Goal: Information Seeking & Learning: Learn about a topic

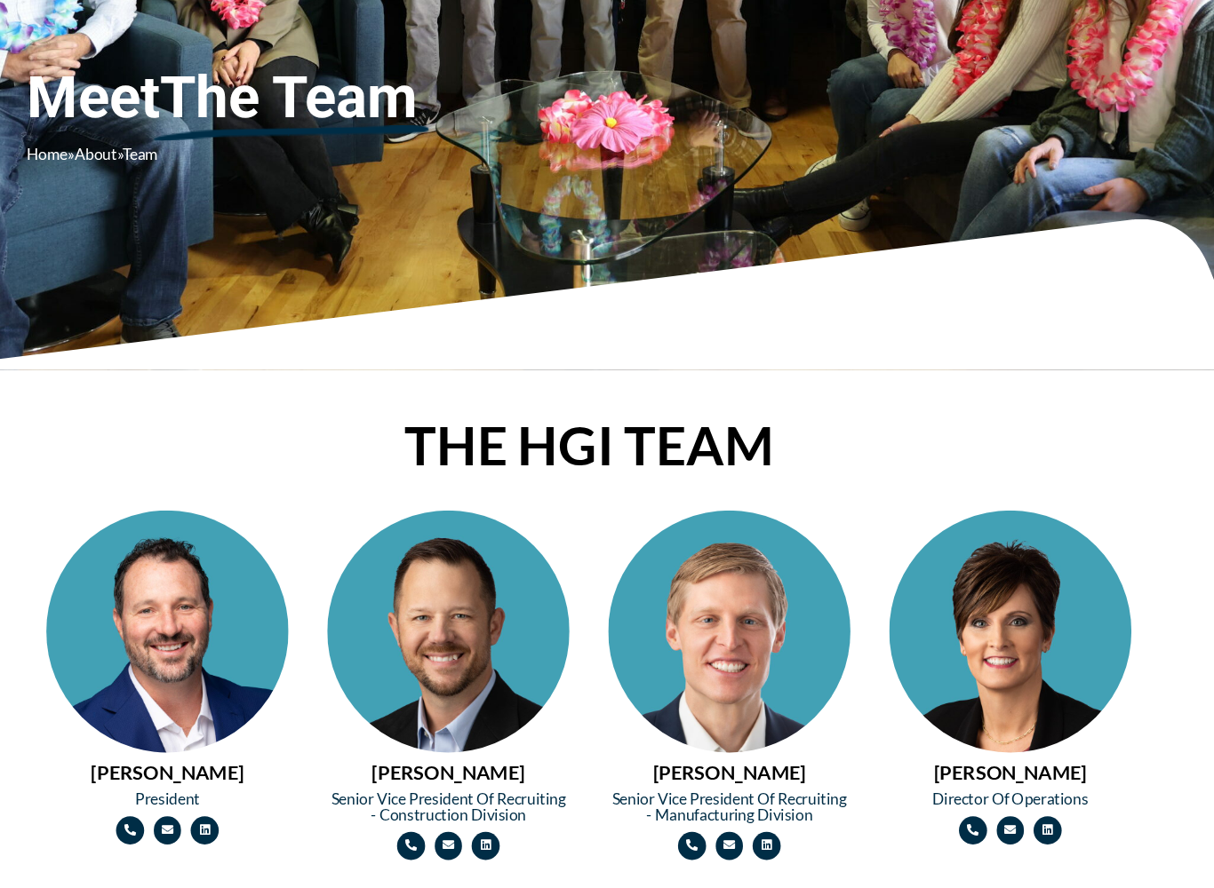
scroll to position [443, 0]
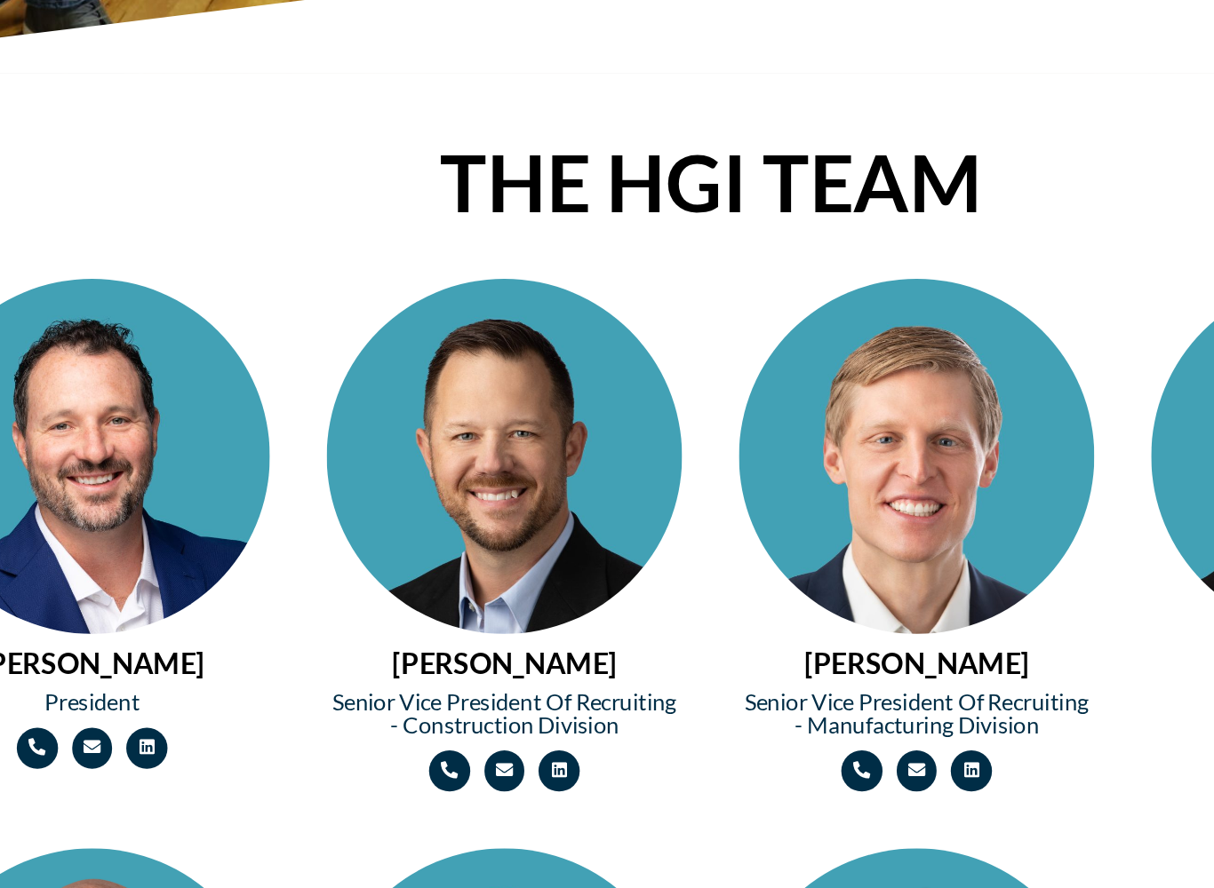
click at [367, 422] on img at bounding box center [478, 588] width 222 height 333
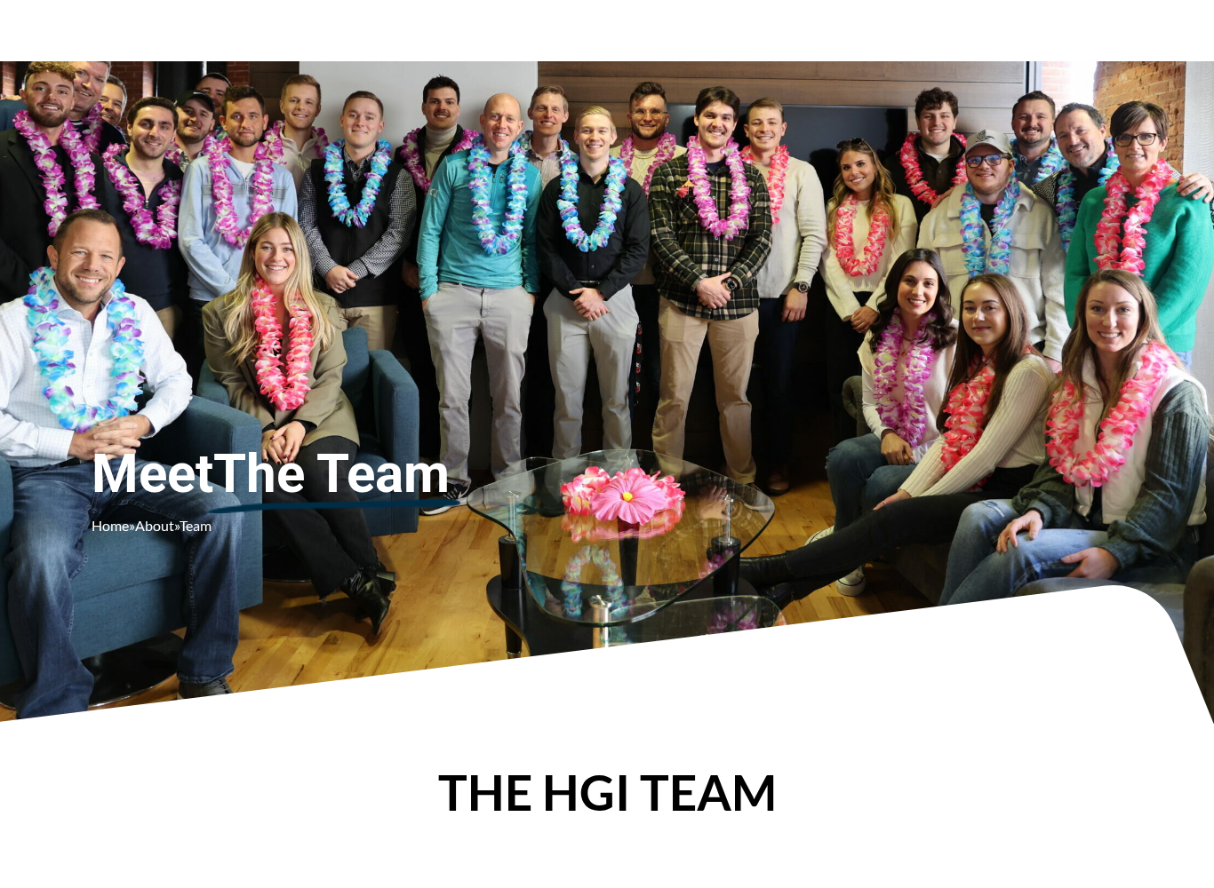
scroll to position [0, 0]
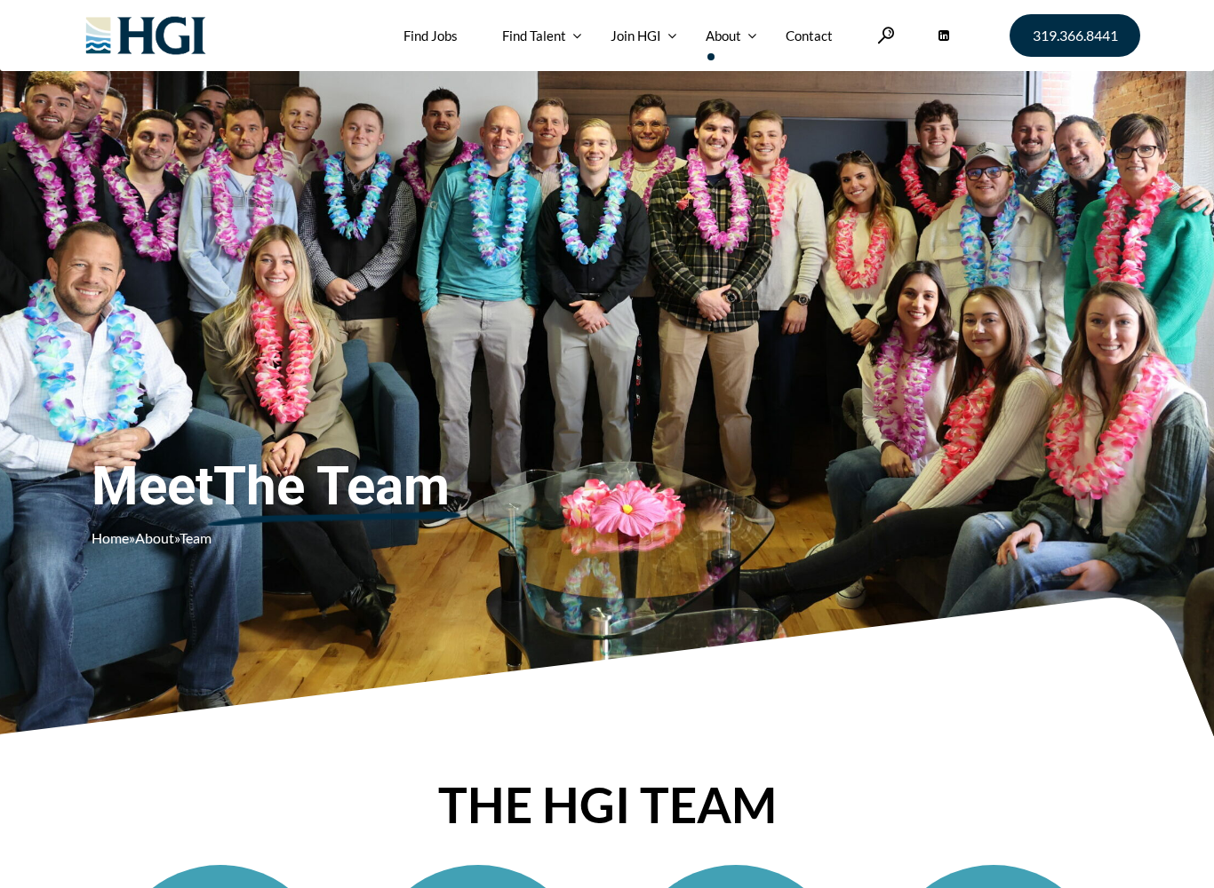
click at [726, 39] on link "About" at bounding box center [723, 35] width 36 height 71
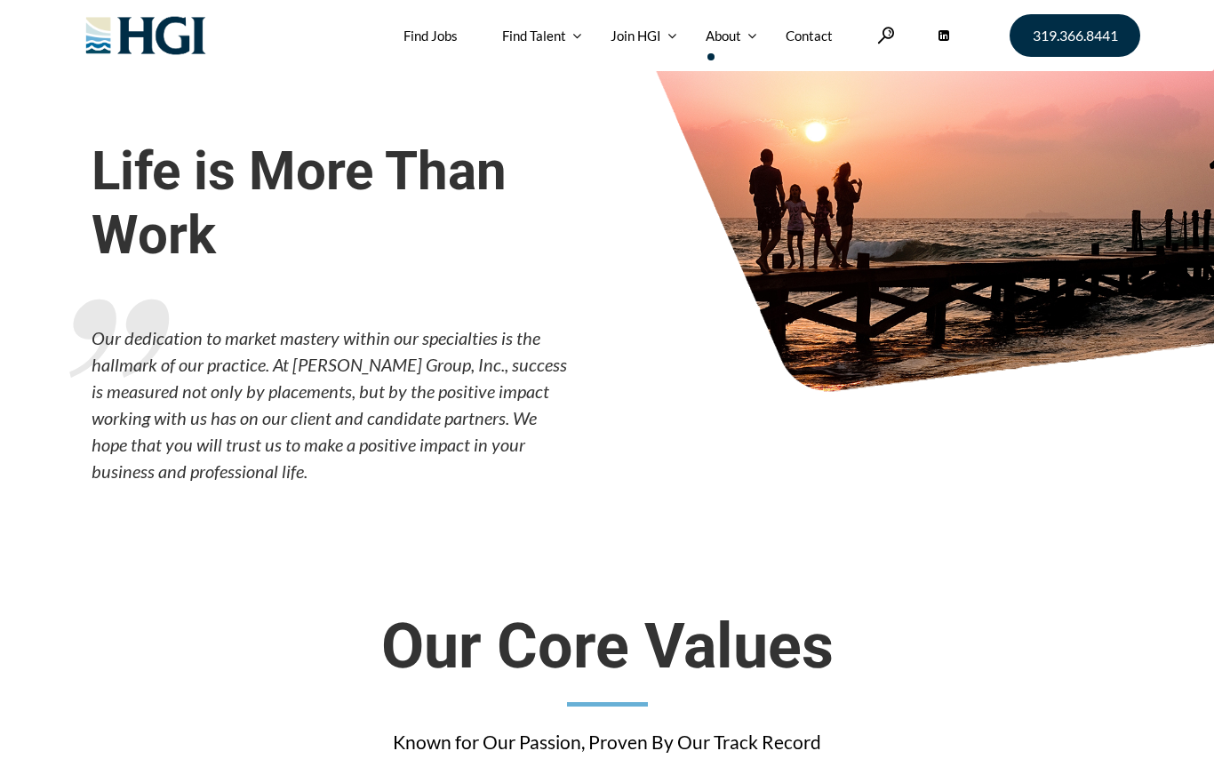
click at [735, 28] on div at bounding box center [752, 35] width 40 height 71
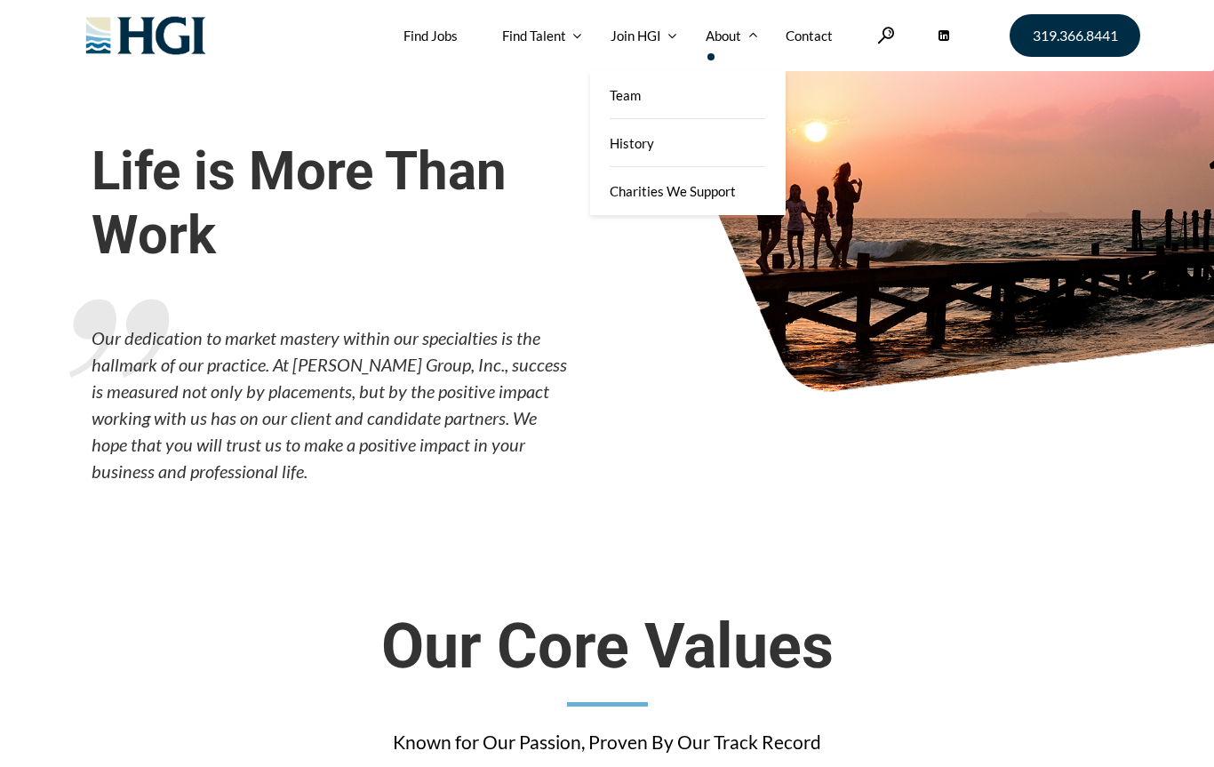
click at [443, 30] on link "Find Jobs" at bounding box center [430, 35] width 54 height 71
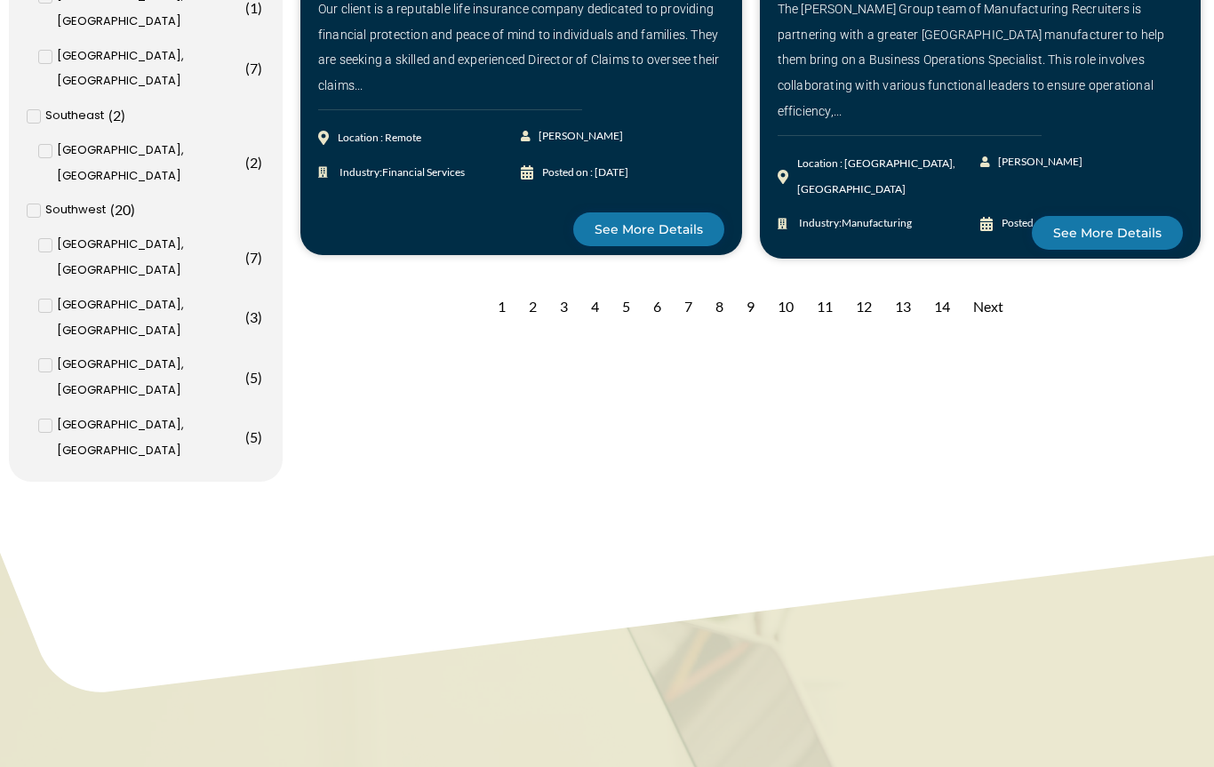
scroll to position [1948, 0]
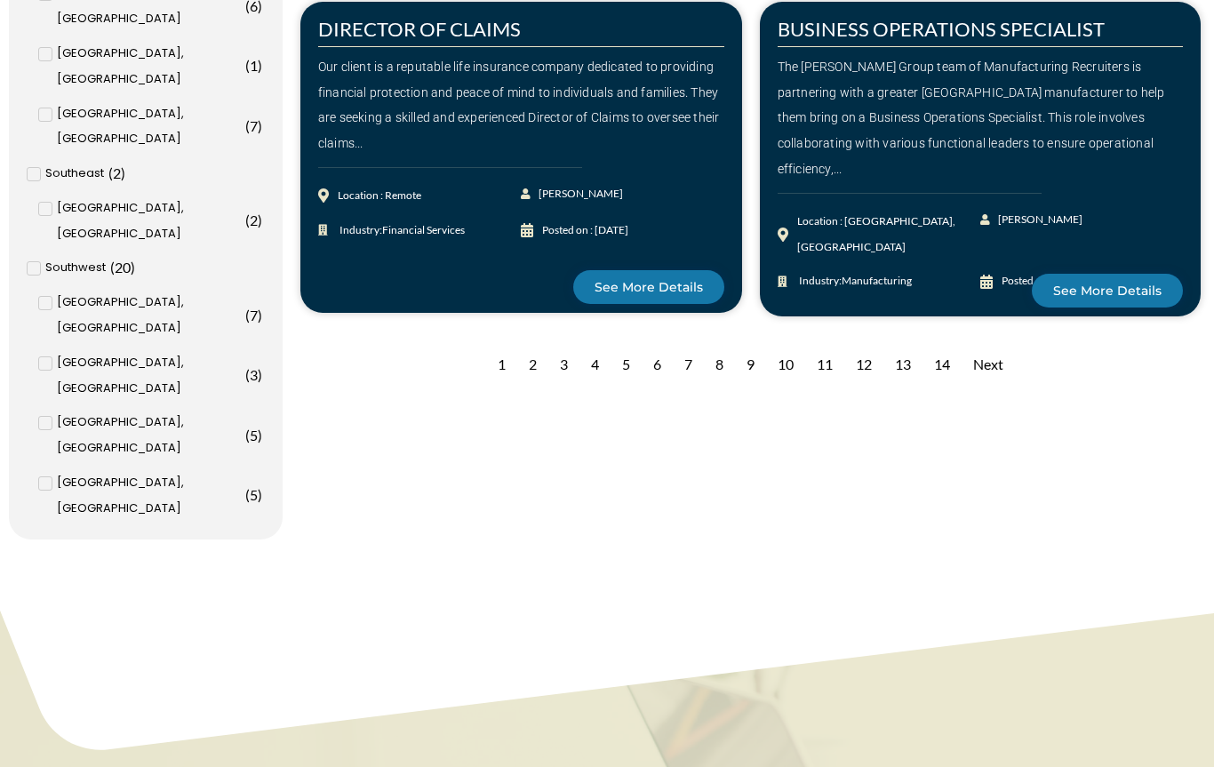
click at [536, 361] on div "2" at bounding box center [533, 365] width 26 height 44
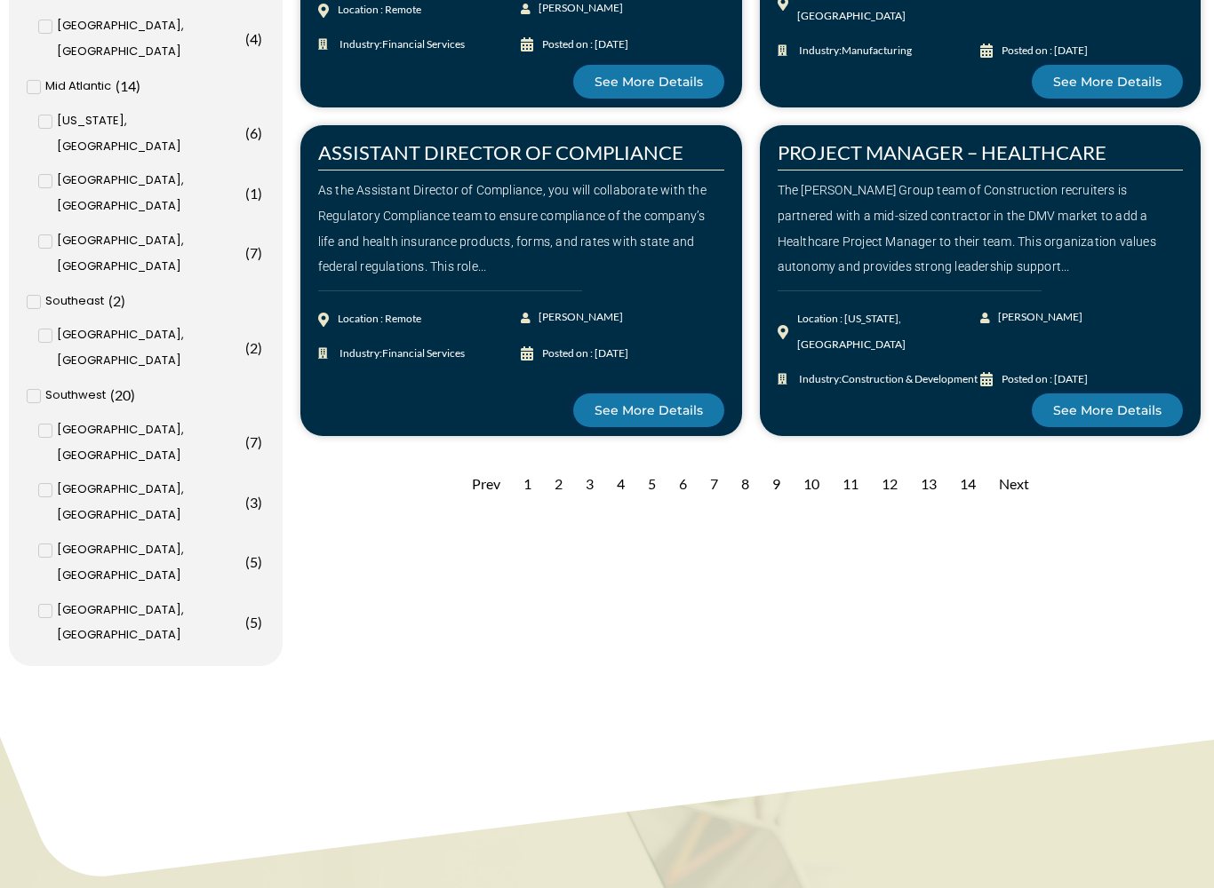
scroll to position [1927, 0]
click at [581, 488] on div "3" at bounding box center [590, 485] width 26 height 44
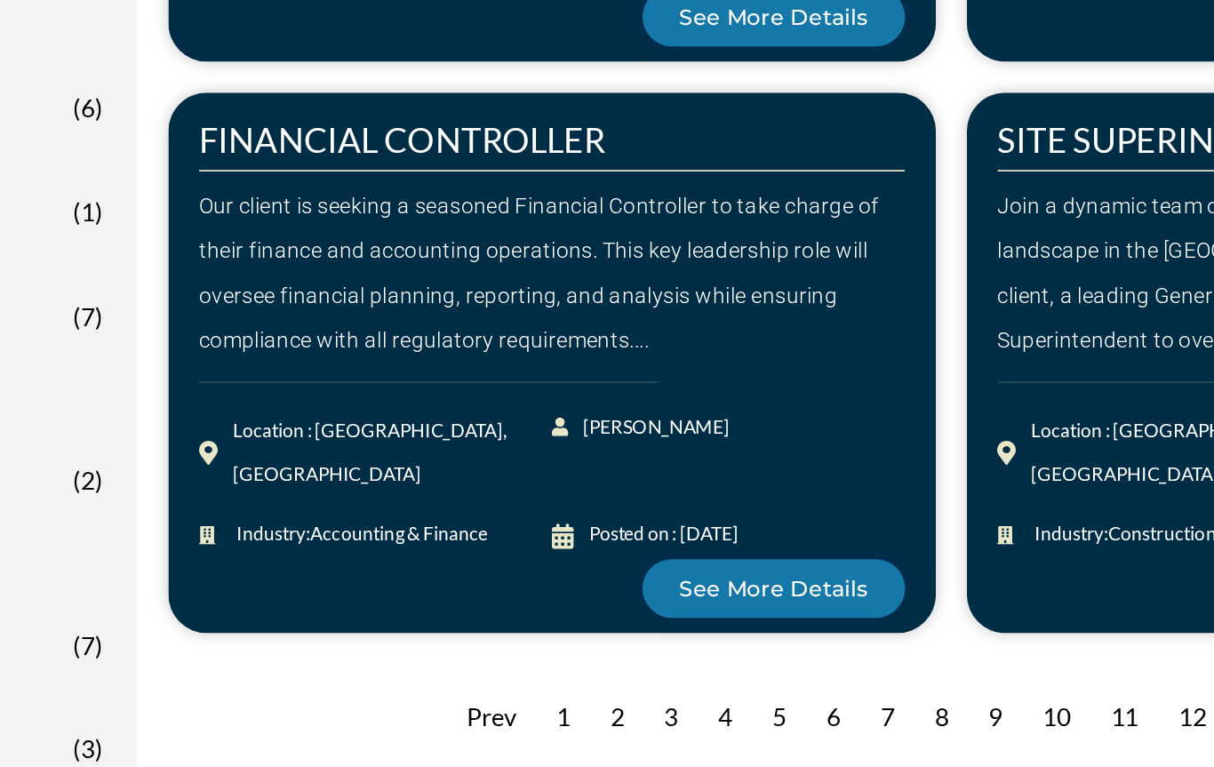
scroll to position [1732, 0]
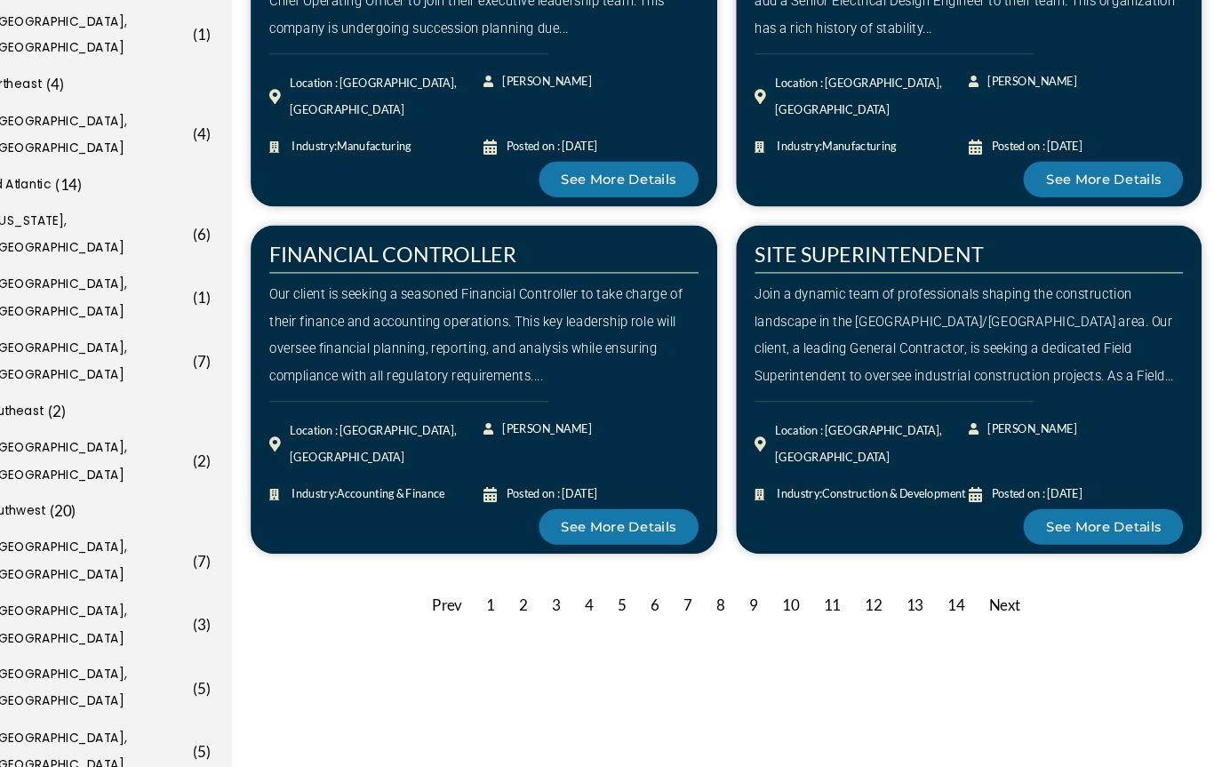
click at [639, 577] on div "5" at bounding box center [652, 573] width 26 height 44
click at [639, 567] on div "5" at bounding box center [652, 573] width 26 height 44
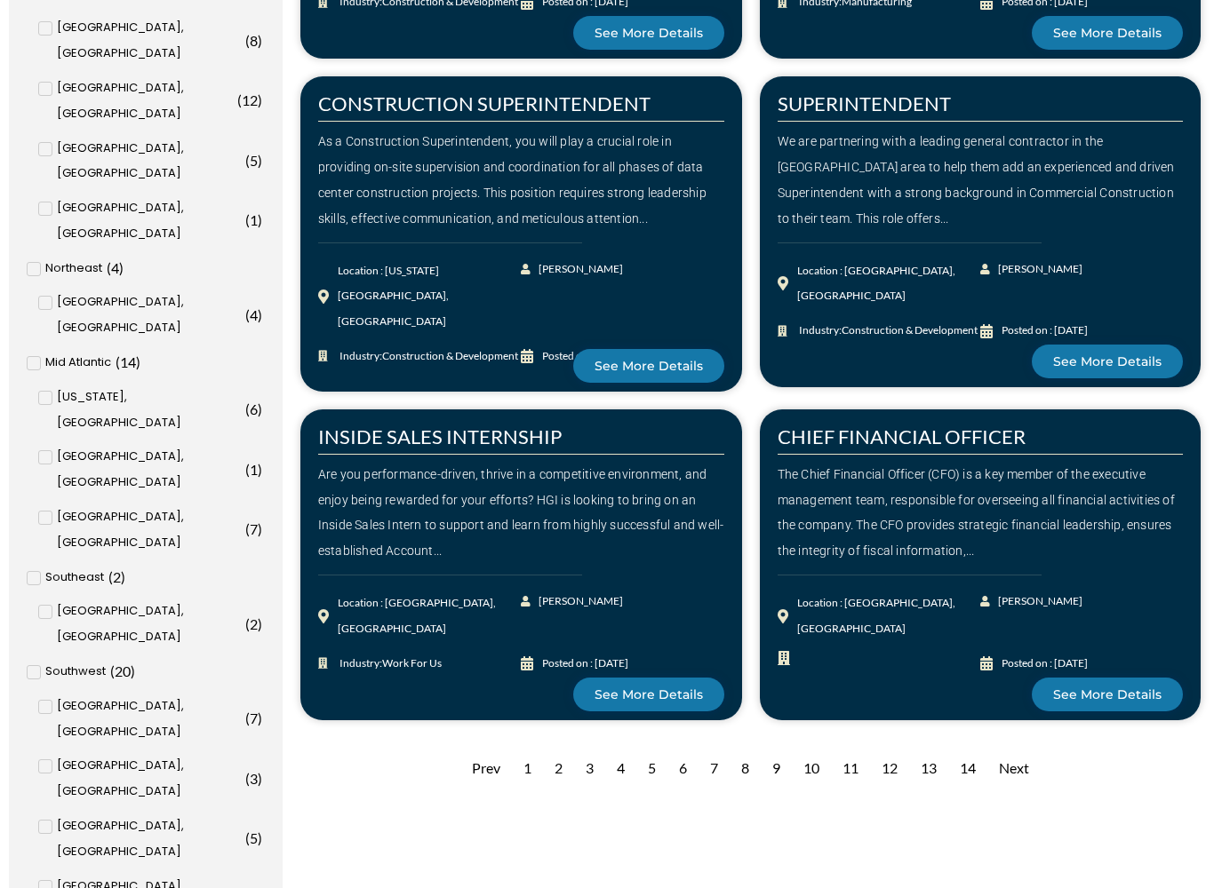
scroll to position [1651, 0]
click at [692, 766] on div "6" at bounding box center [683, 769] width 26 height 44
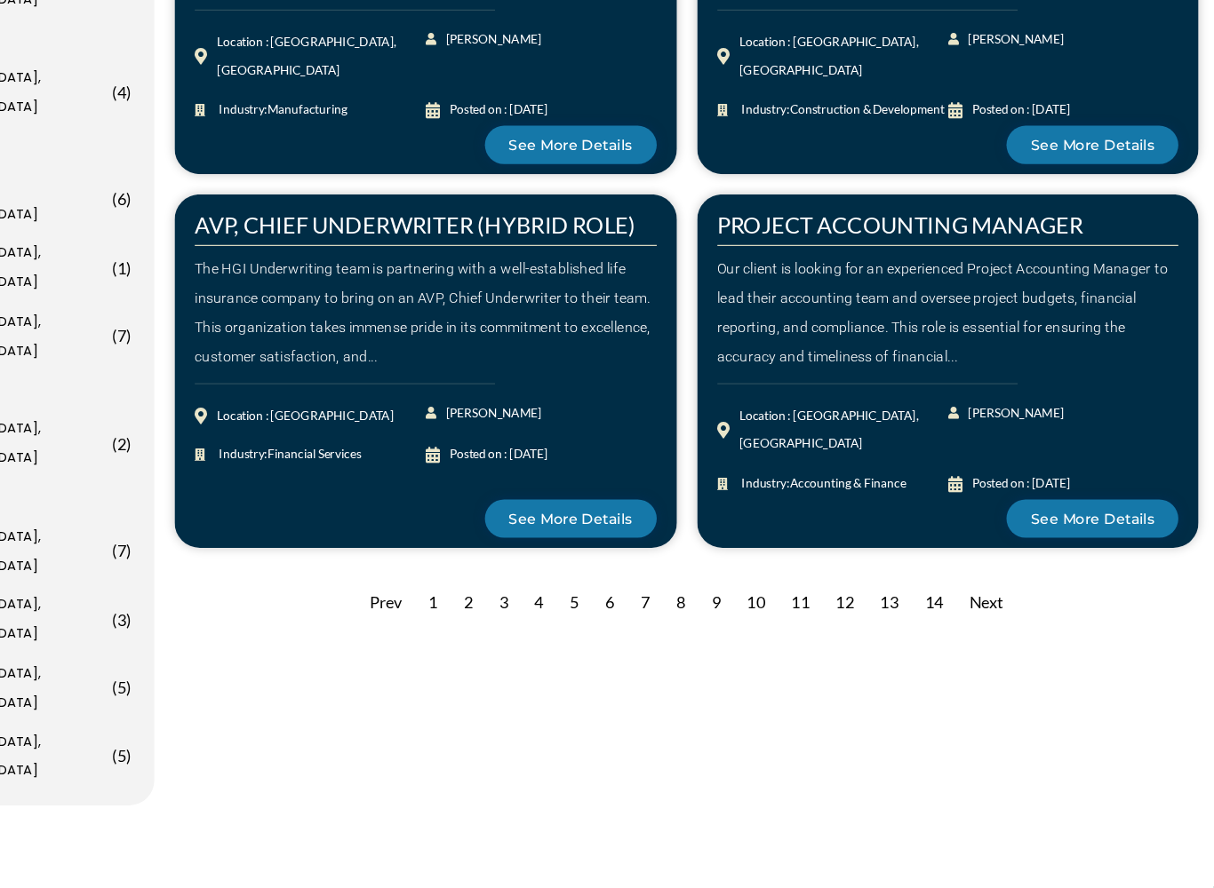
scroll to position [1778, 0]
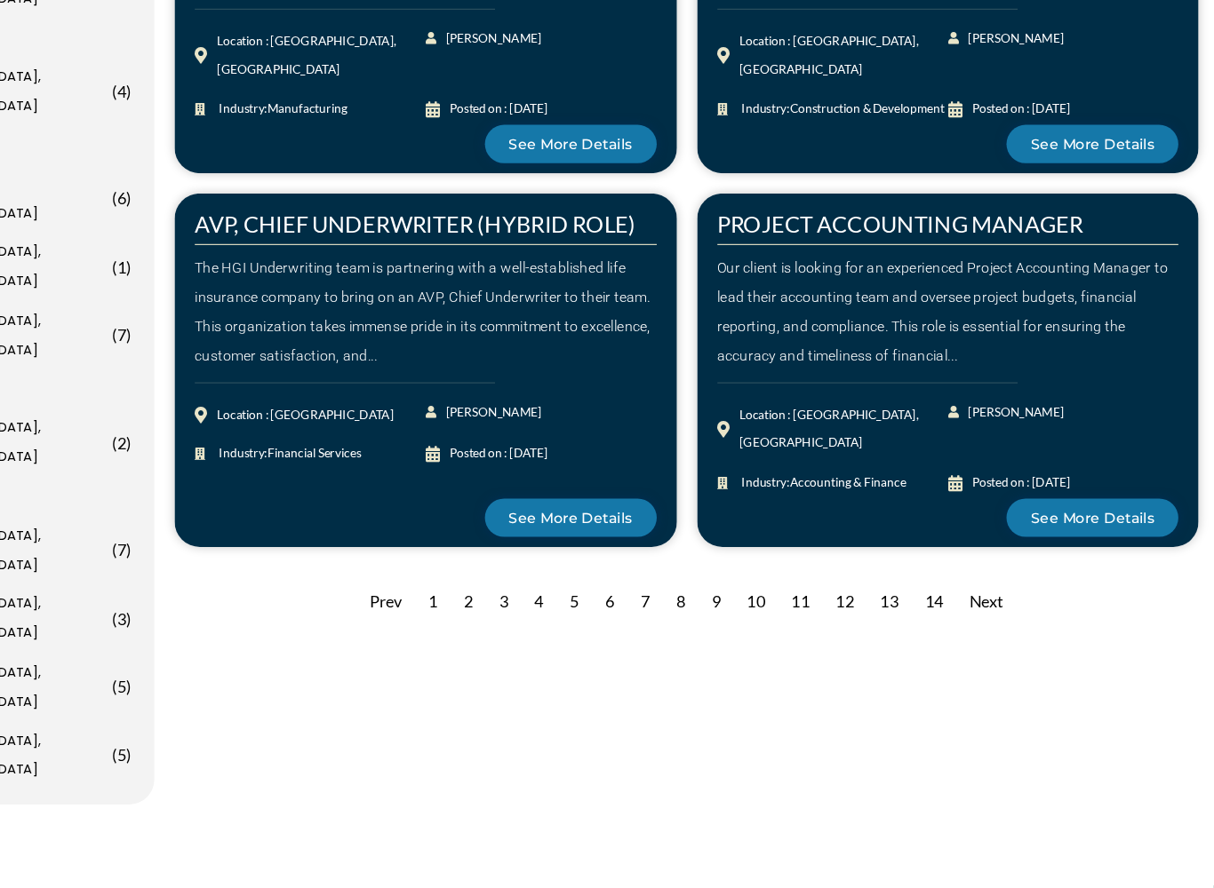
click at [701, 616] on div "7" at bounding box center [714, 638] width 26 height 44
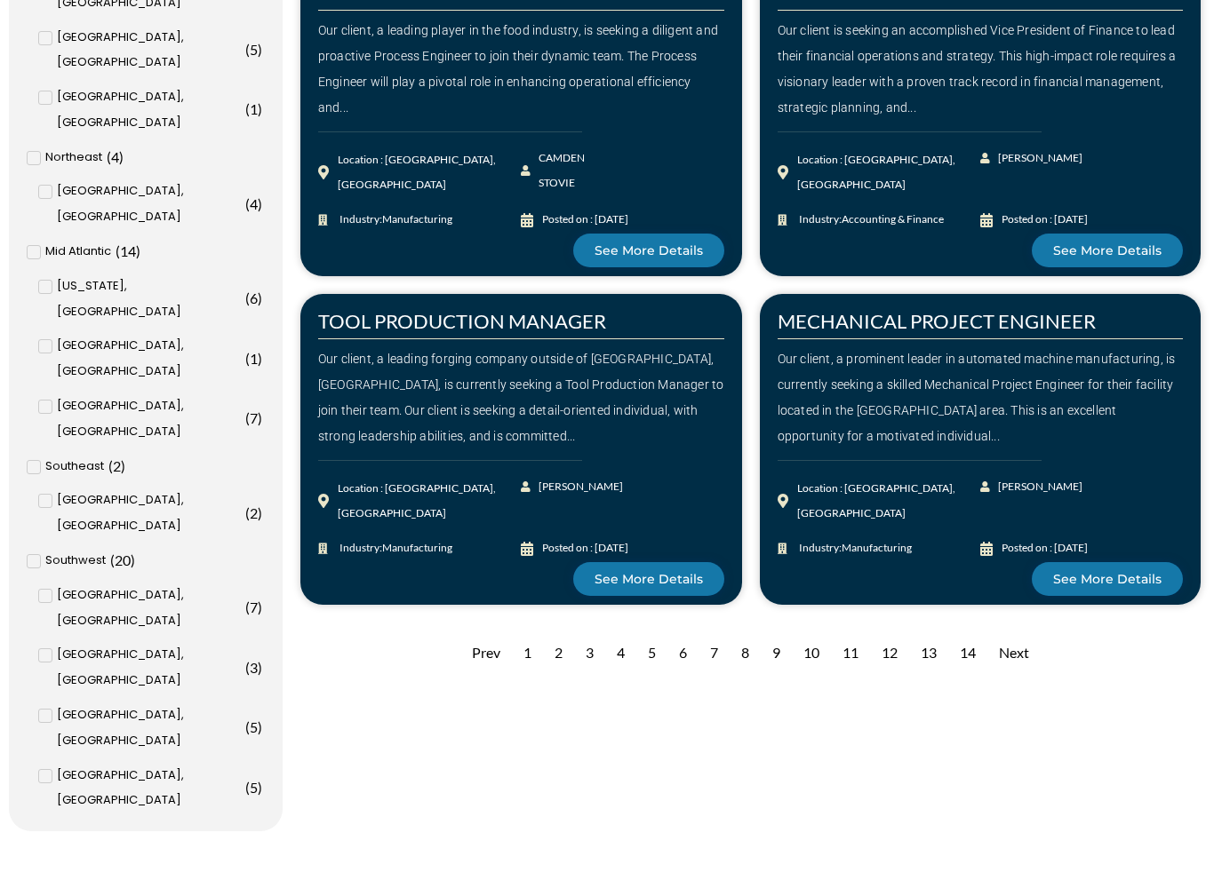
scroll to position [1789, 0]
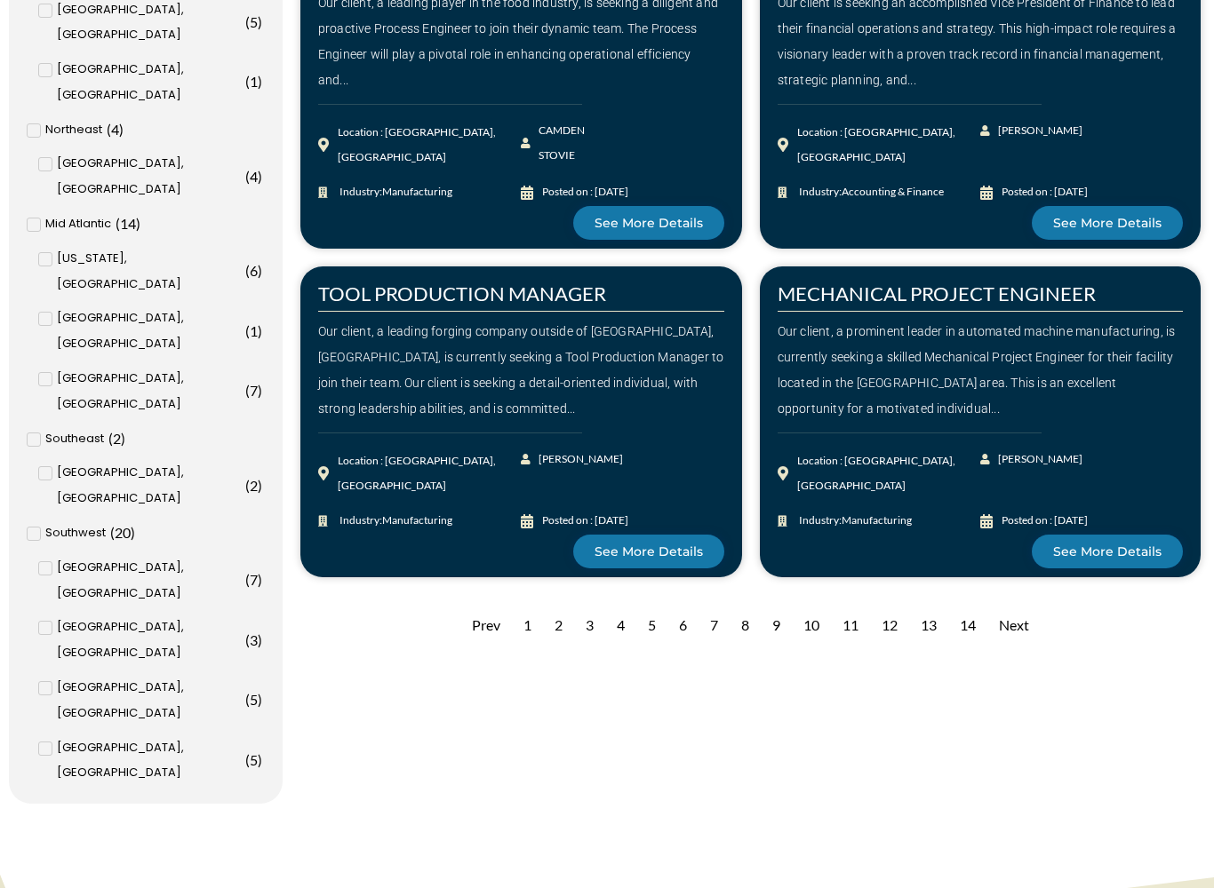
click at [739, 629] on div "8" at bounding box center [745, 626] width 26 height 44
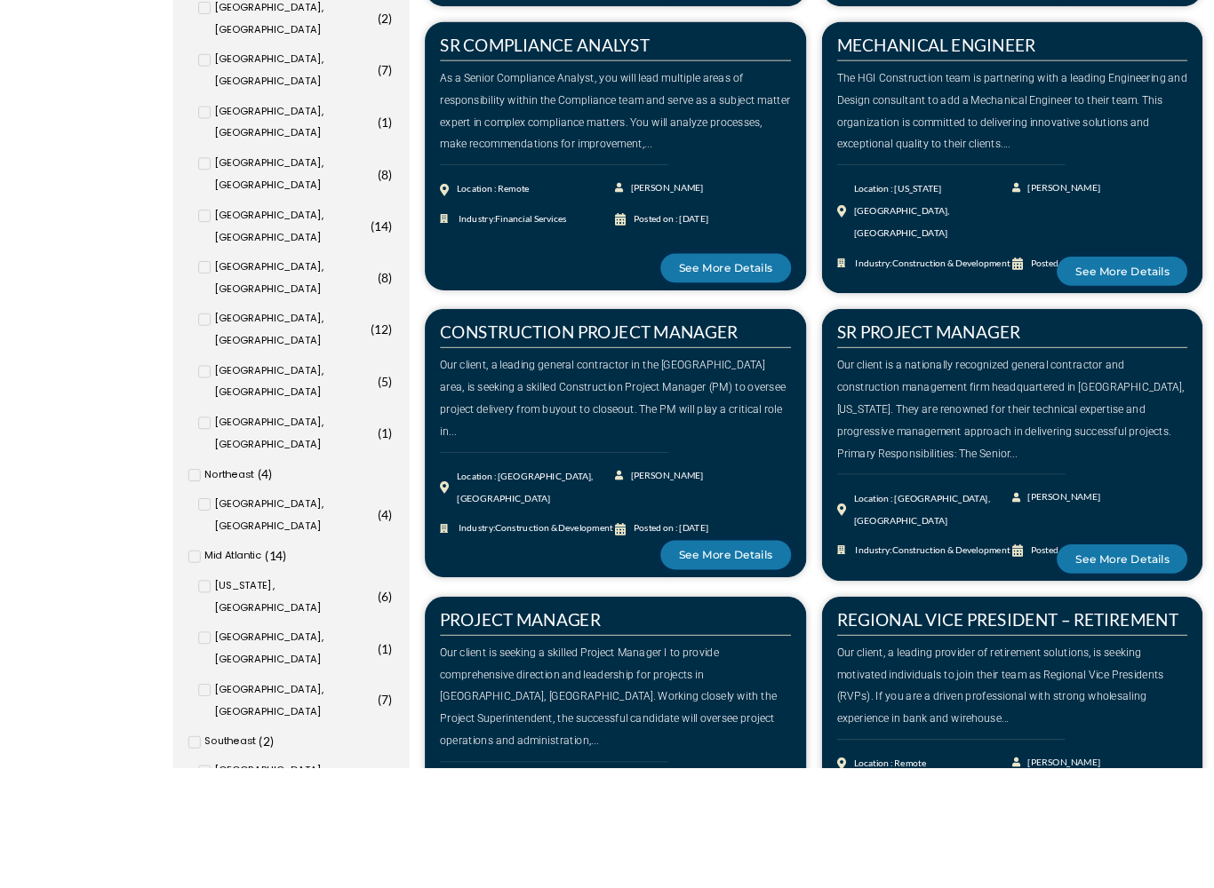
scroll to position [1610, 0]
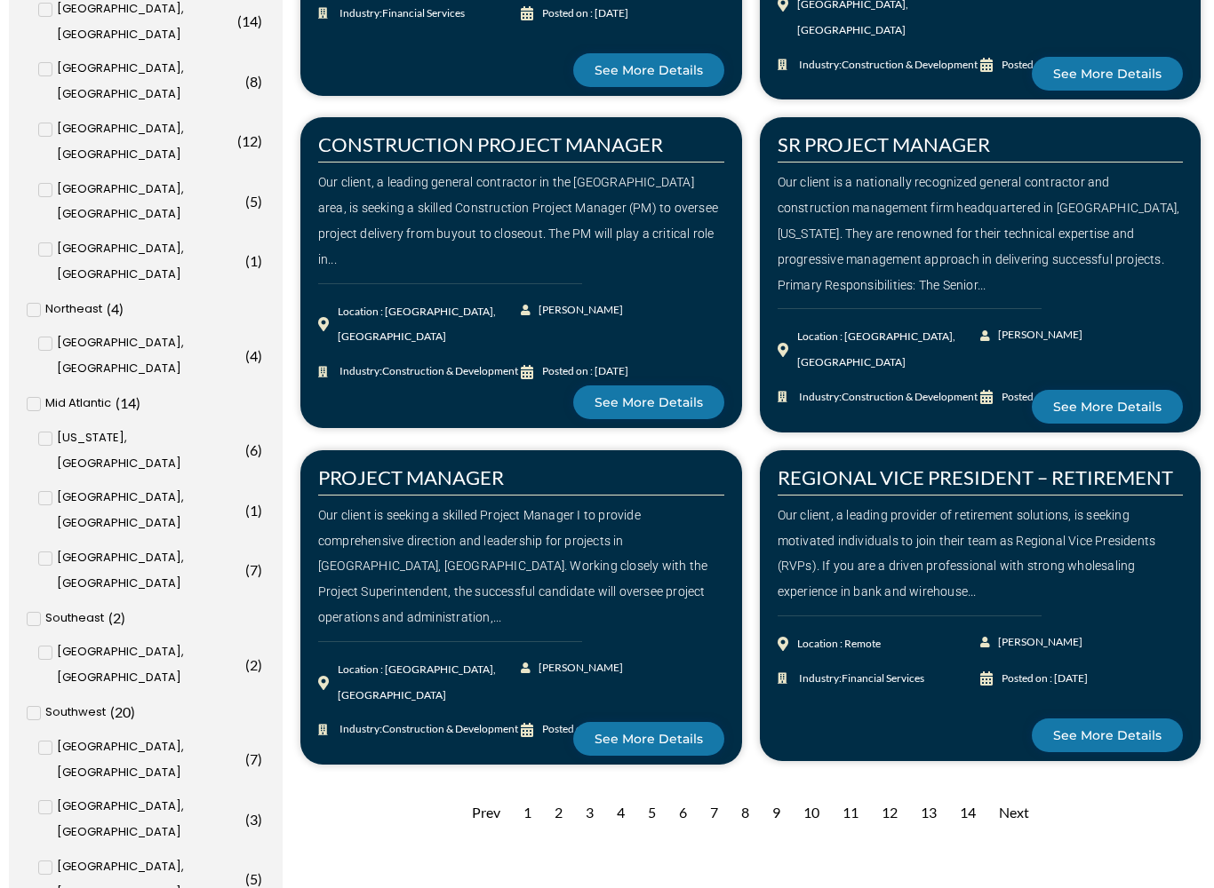
click at [807, 766] on div "10" at bounding box center [811, 814] width 34 height 44
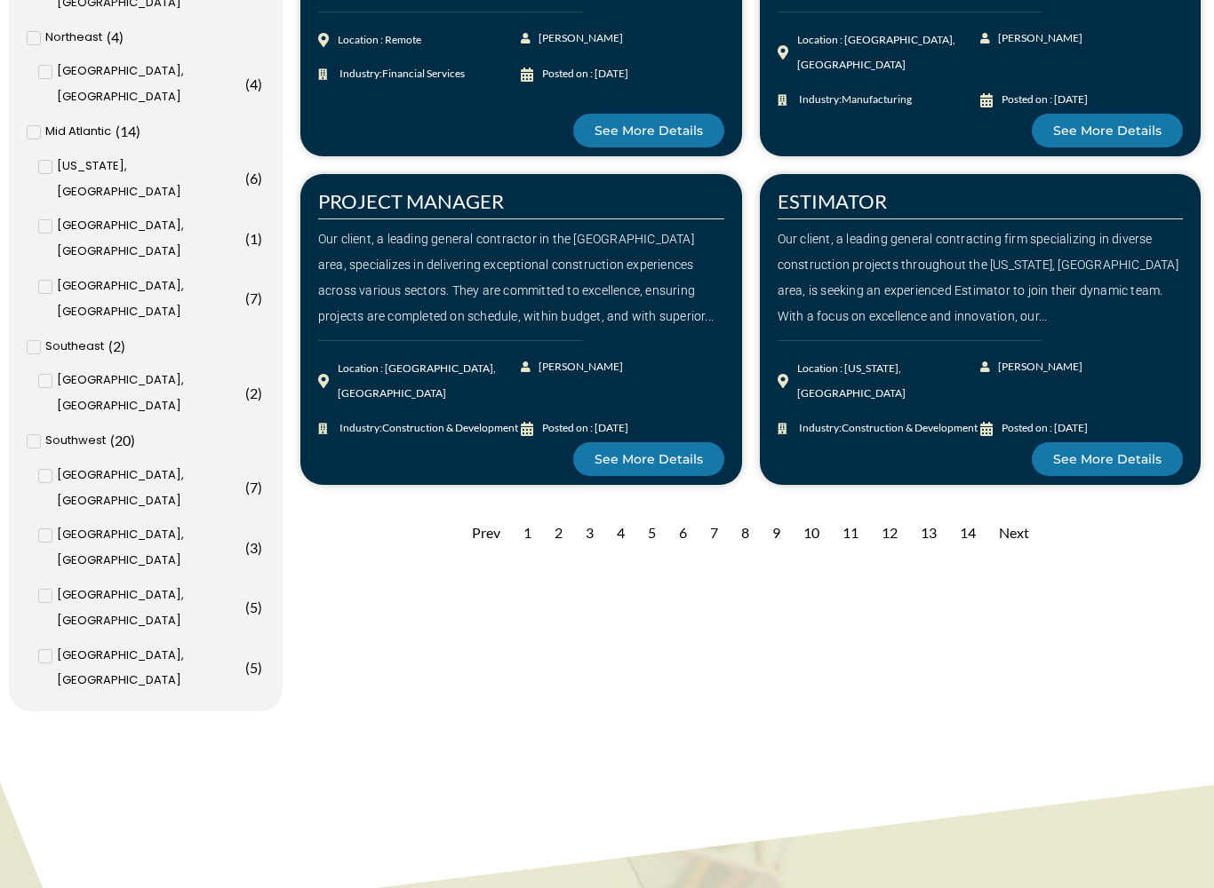
scroll to position [1882, 0]
click at [967, 530] on div "14" at bounding box center [968, 534] width 34 height 44
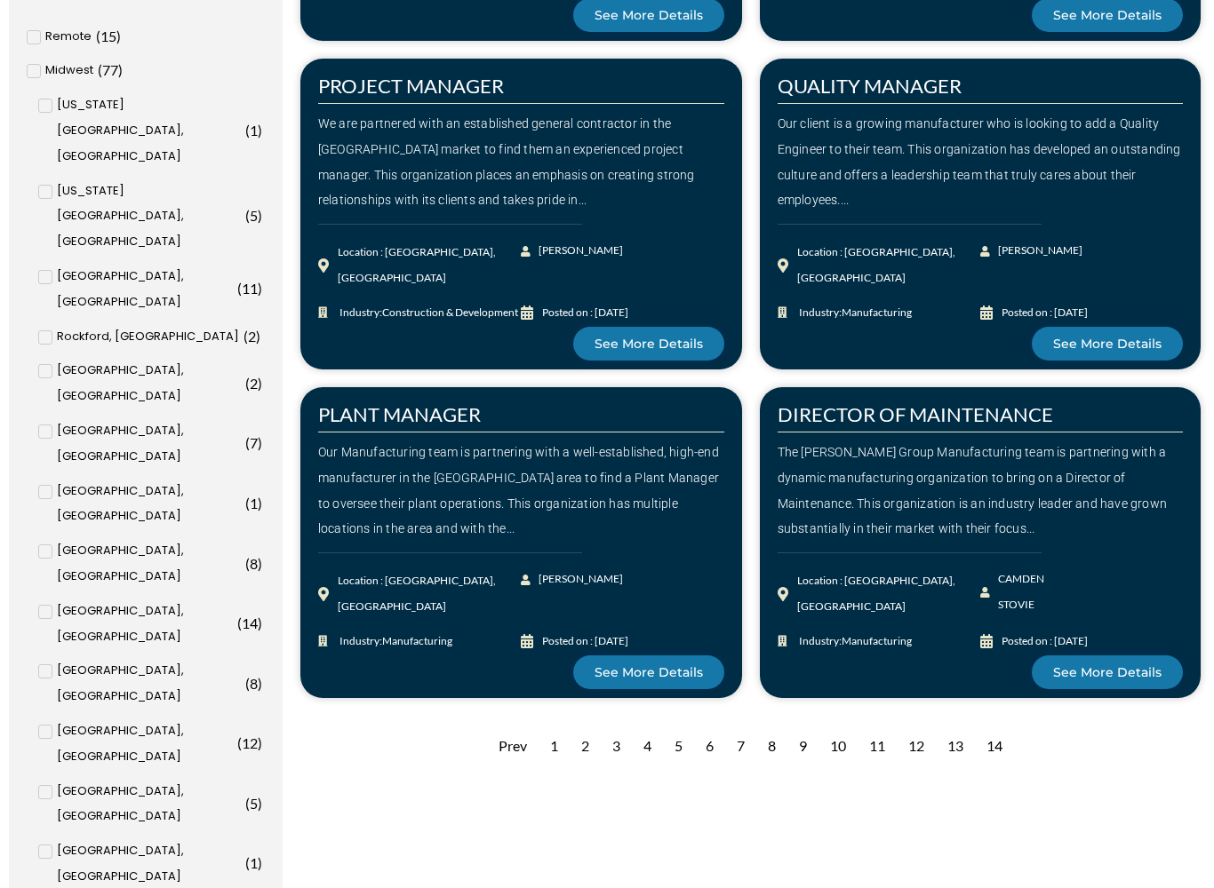
scroll to position [1008, 0]
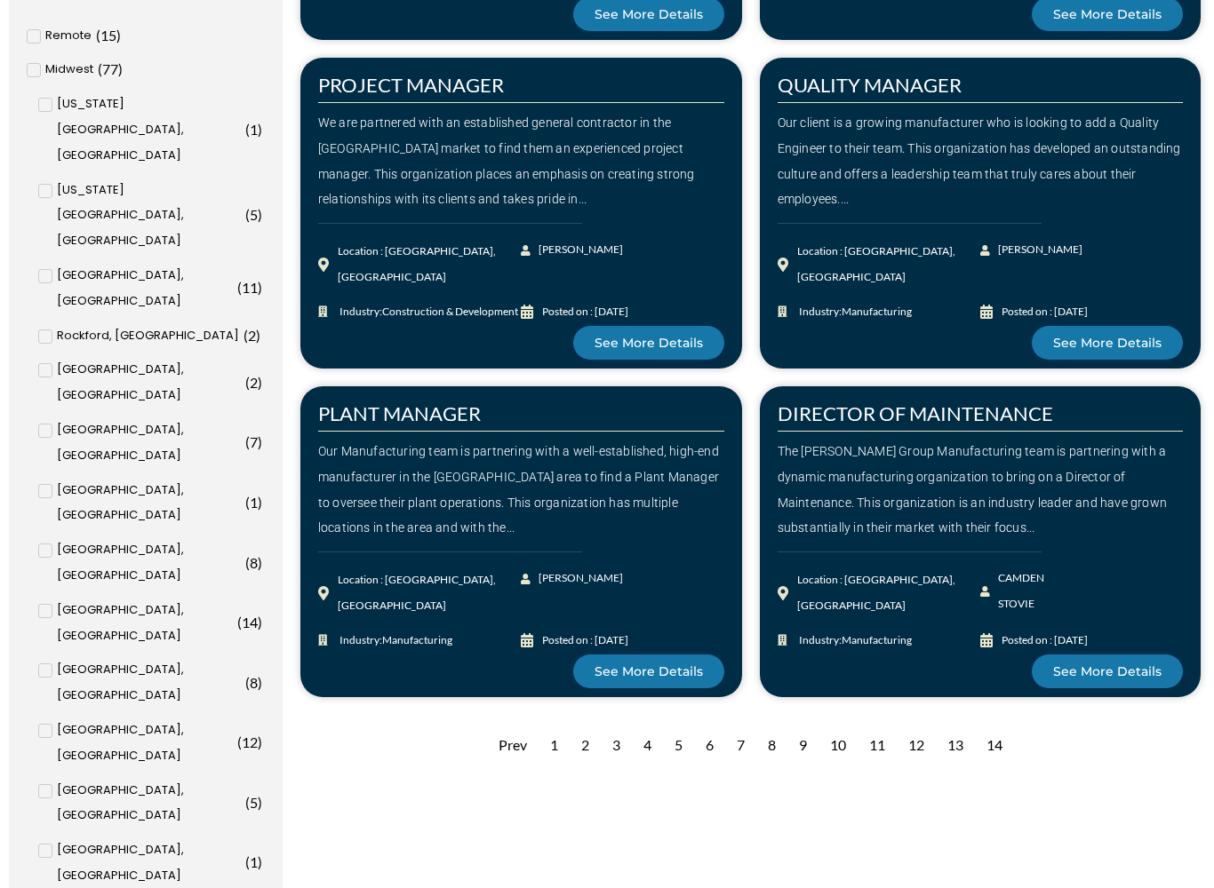
click at [948, 732] on div "13" at bounding box center [955, 746] width 34 height 44
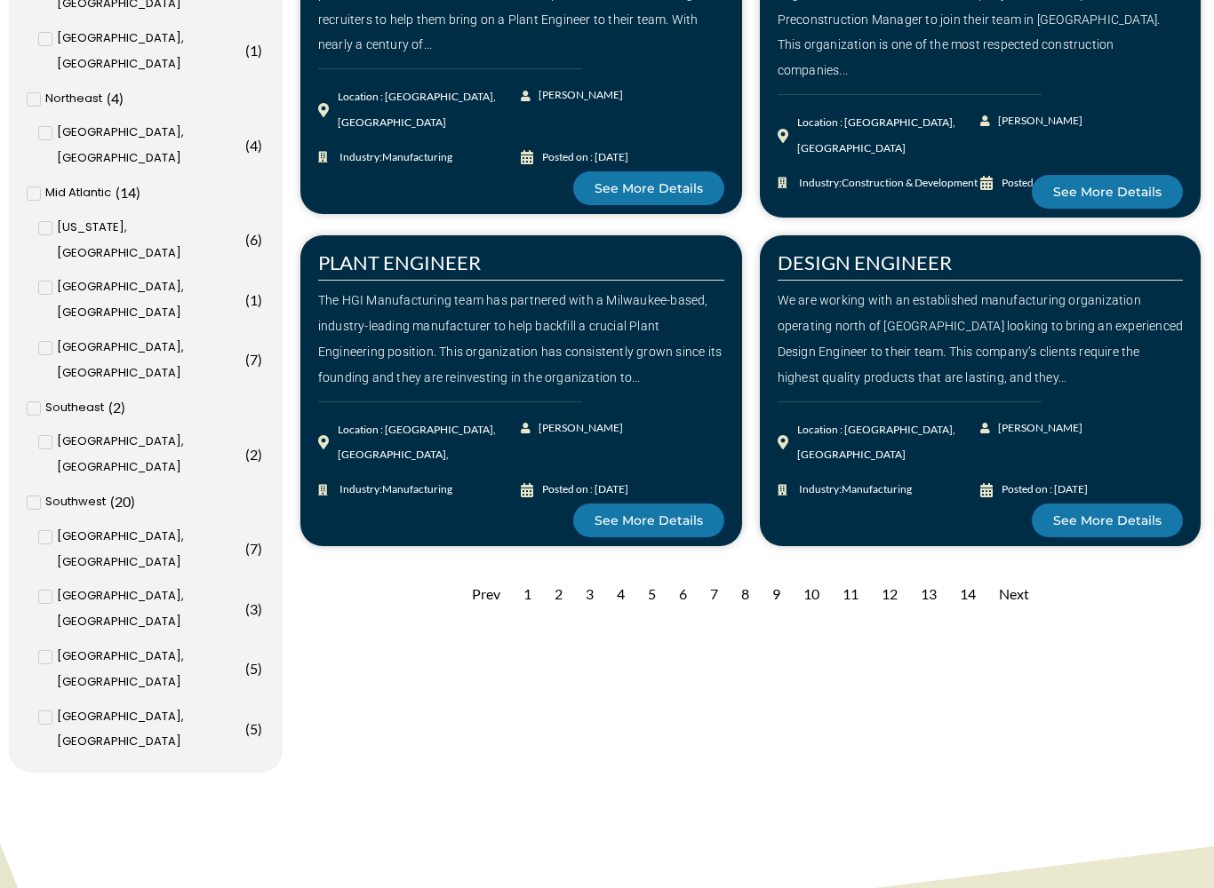
scroll to position [1850, 0]
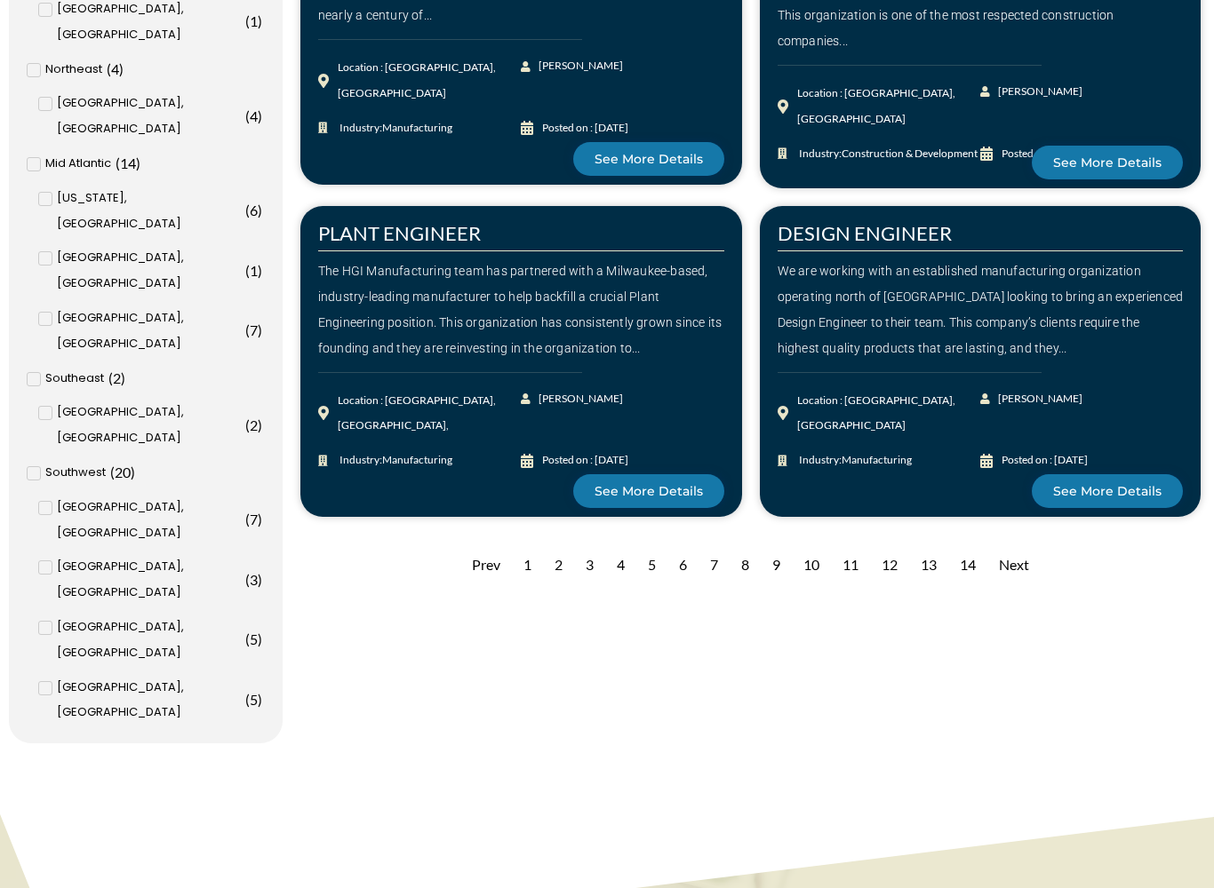
click at [881, 567] on div "12" at bounding box center [889, 566] width 34 height 44
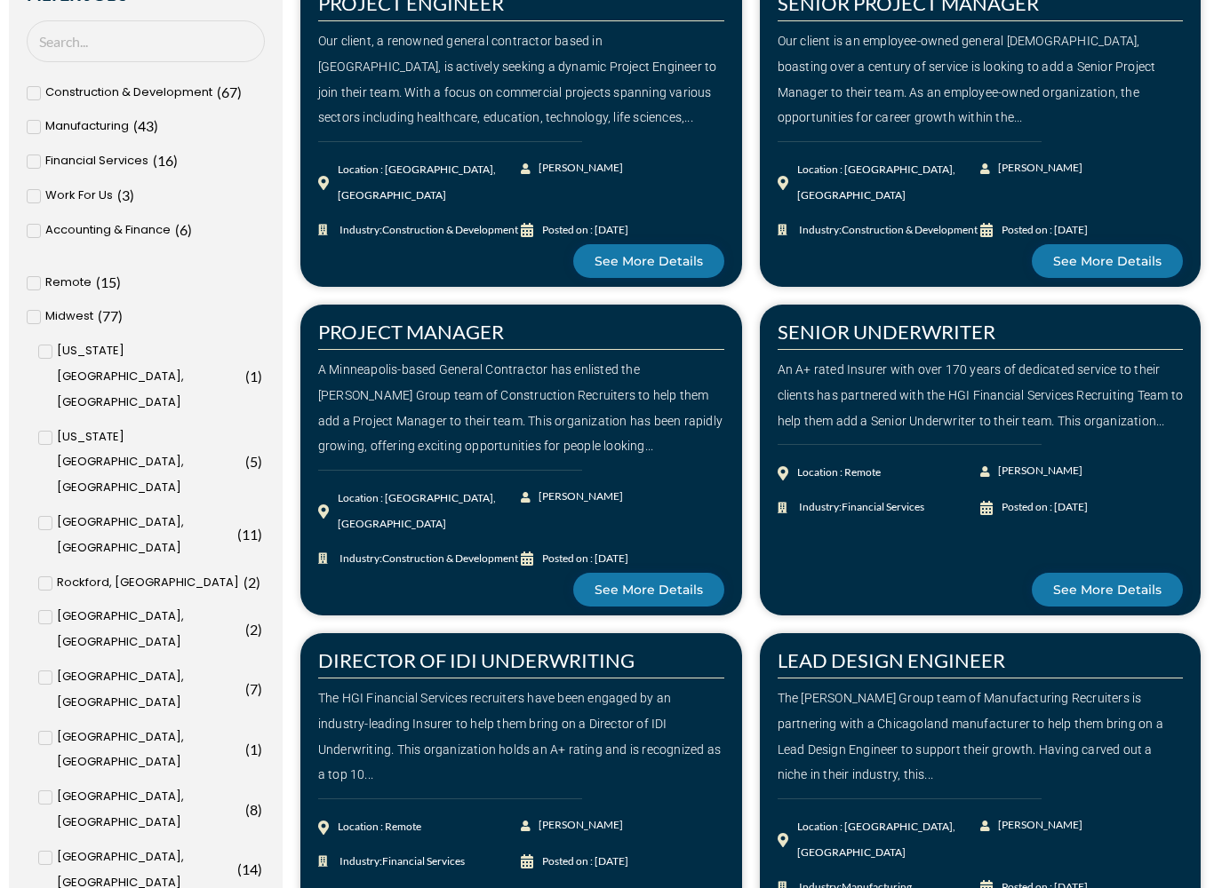
scroll to position [824, 0]
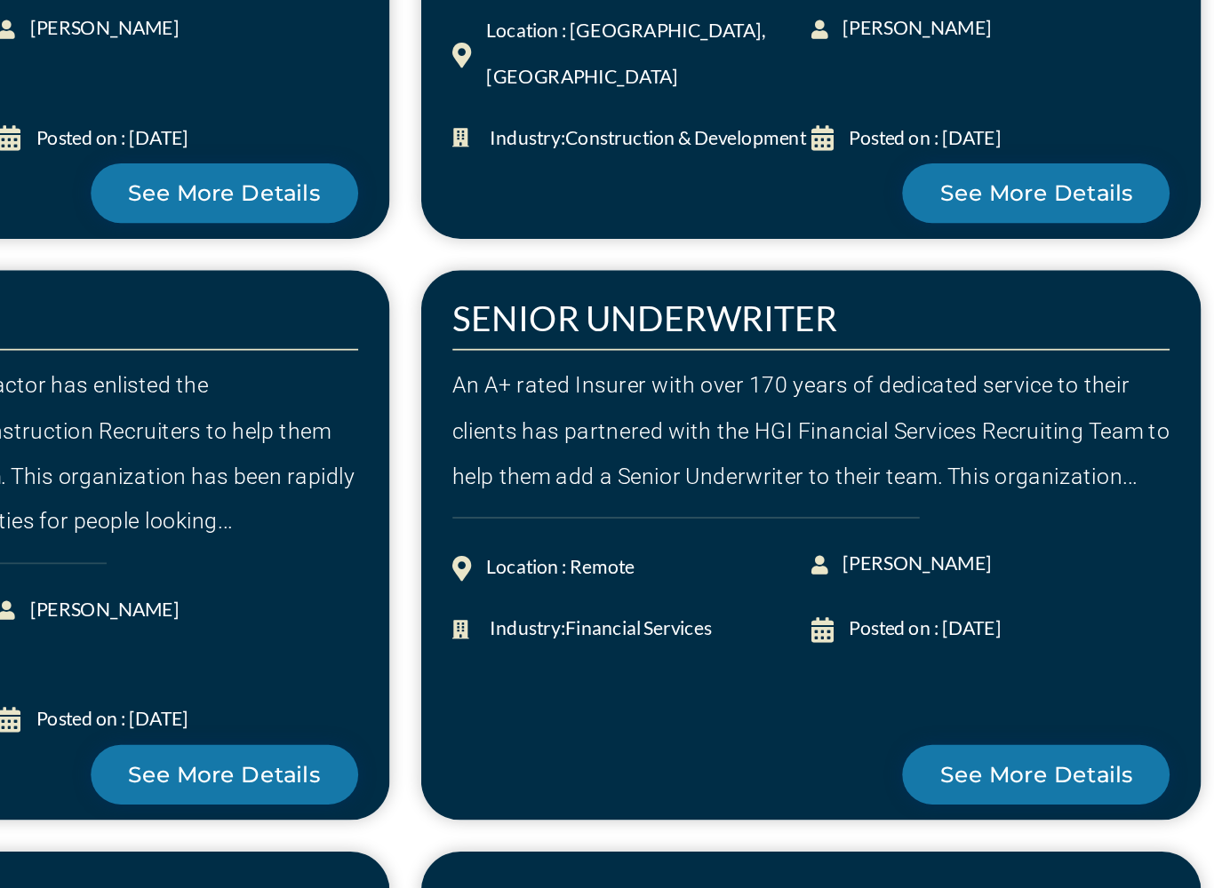
click at [1032, 510] on link "See More Details" at bounding box center [1107, 527] width 151 height 34
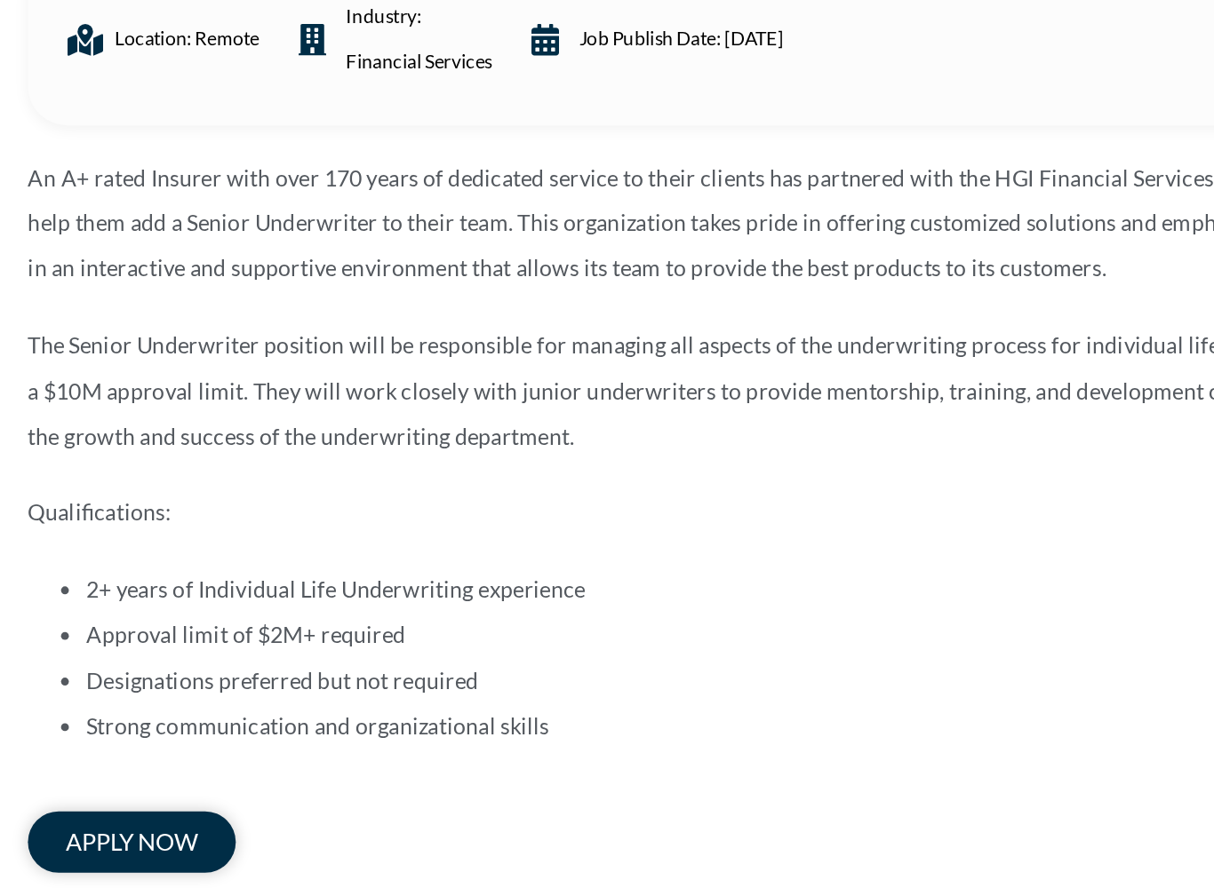
click at [42, 500] on p "The Senior Underwriter position will be responsible for managing all aspects of…" at bounding box center [411, 538] width 787 height 76
